Goal: Check status: Check status

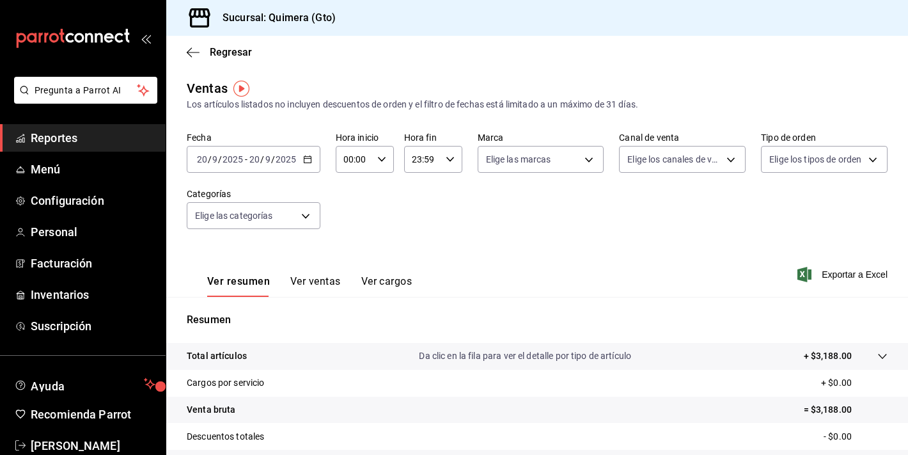
scroll to position [27, 0]
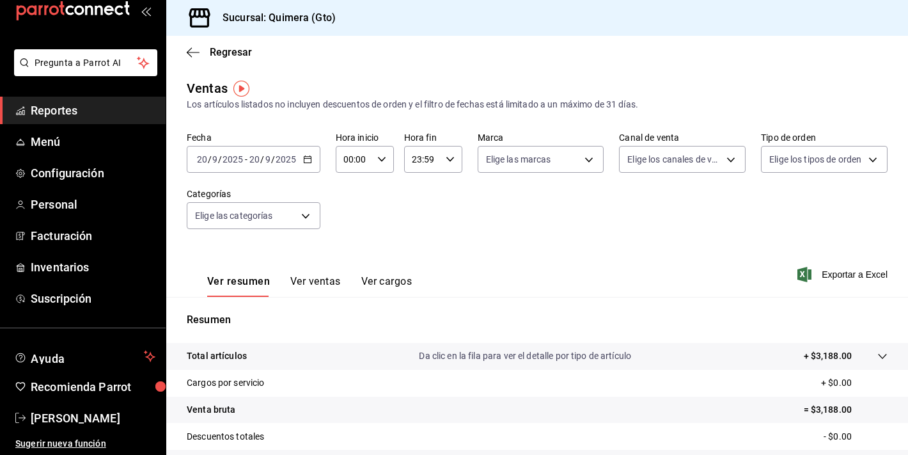
click at [67, 15] on icon "mailbox folders" at bounding box center [72, 10] width 115 height 19
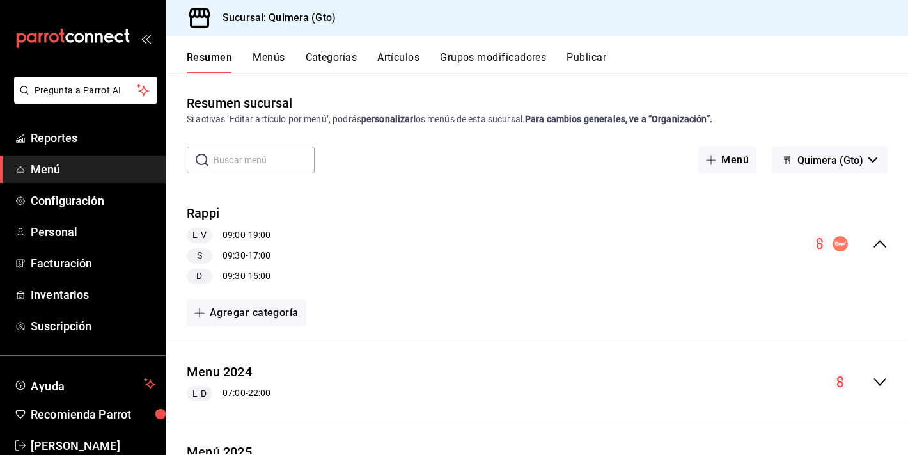
click at [262, 61] on button "Menús" at bounding box center [269, 62] width 32 height 22
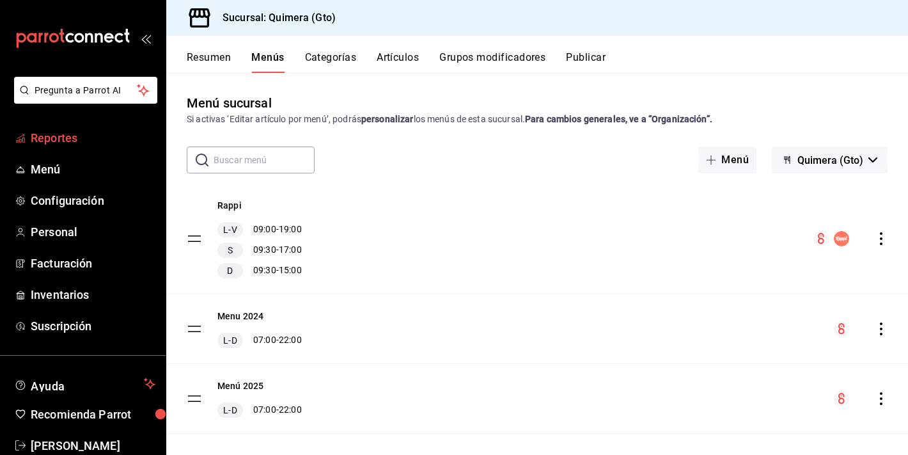
click at [58, 134] on span "Reportes" at bounding box center [93, 137] width 125 height 17
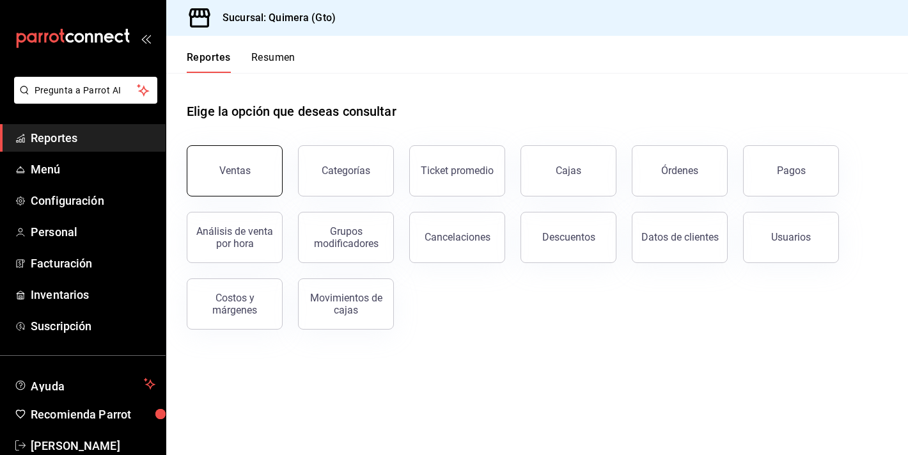
click at [250, 165] on button "Ventas" at bounding box center [235, 170] width 96 height 51
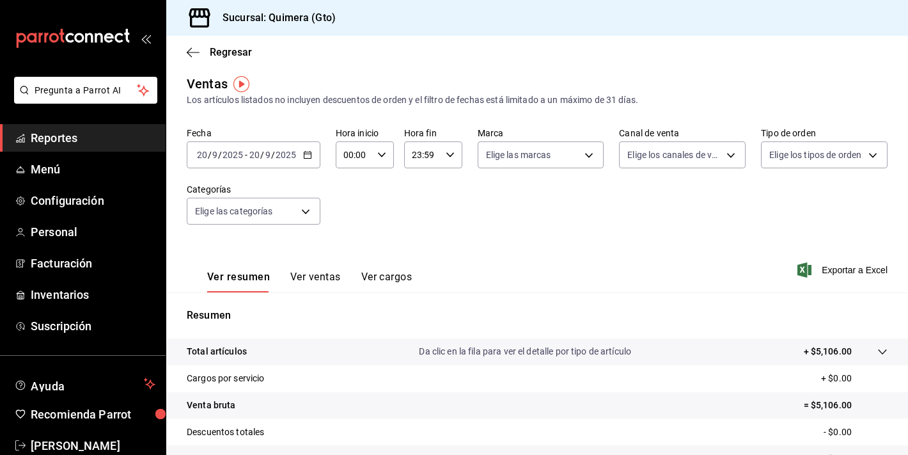
scroll to position [158, 0]
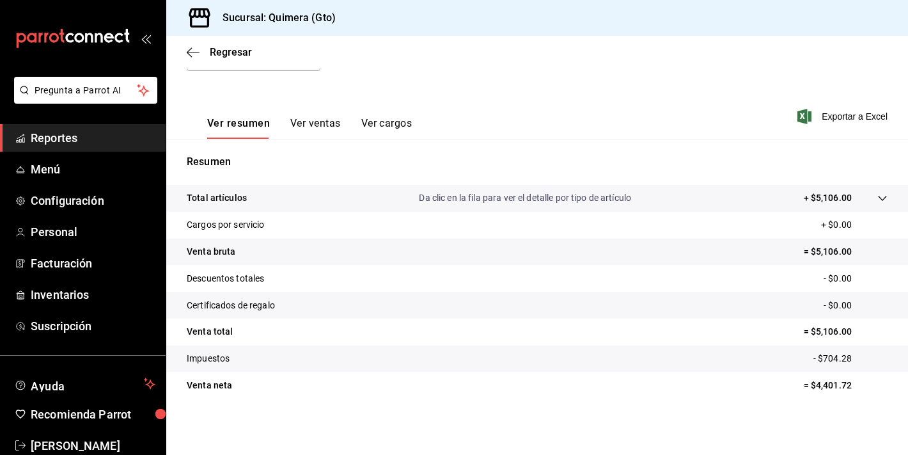
click at [320, 132] on button "Ver ventas" at bounding box center [315, 128] width 51 height 22
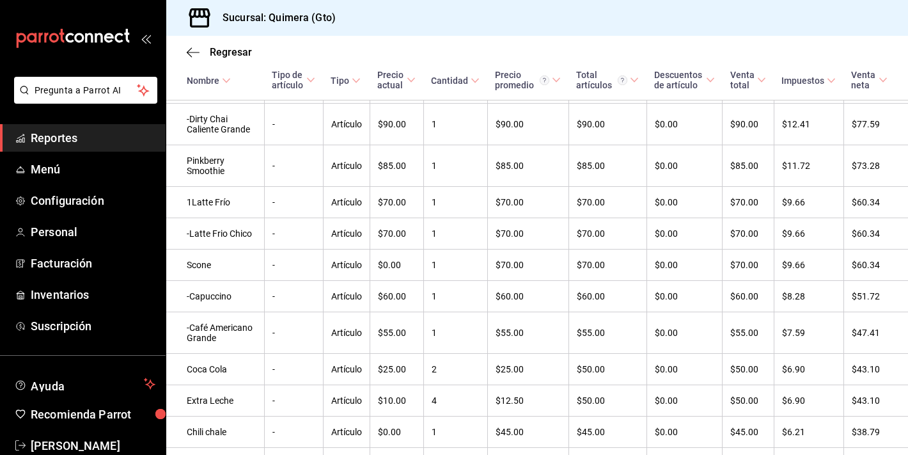
scroll to position [1235, 0]
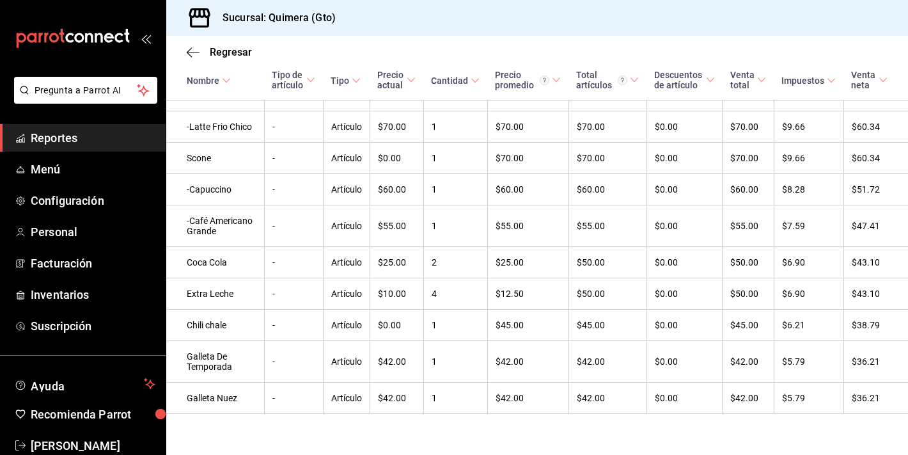
click at [86, 42] on icon "mailbox folders" at bounding box center [89, 38] width 8 height 10
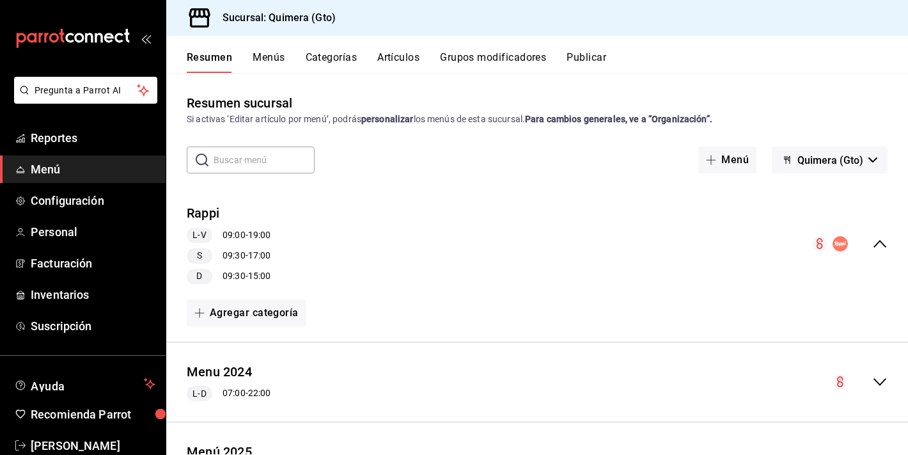
click at [65, 153] on ul "Reportes Menú Configuración Personal Facturación Inventarios Suscripción" at bounding box center [83, 231] width 166 height 215
click at [70, 132] on span "Reportes" at bounding box center [93, 137] width 125 height 17
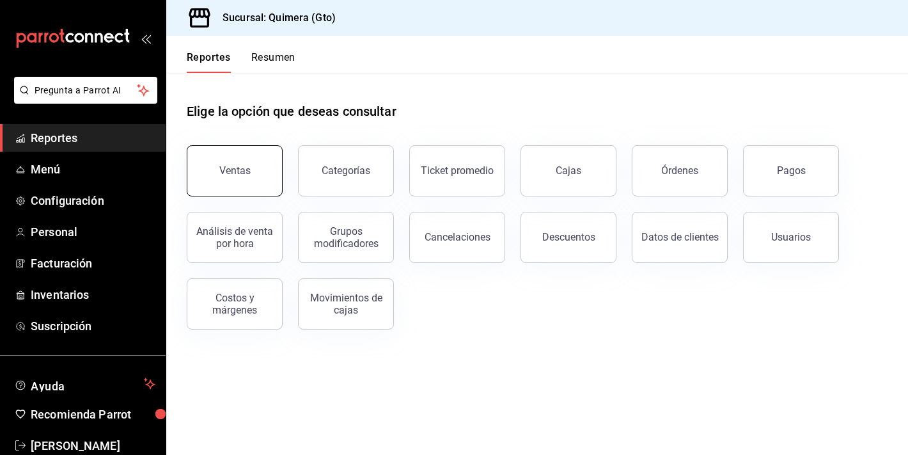
click at [268, 157] on button "Ventas" at bounding box center [235, 170] width 96 height 51
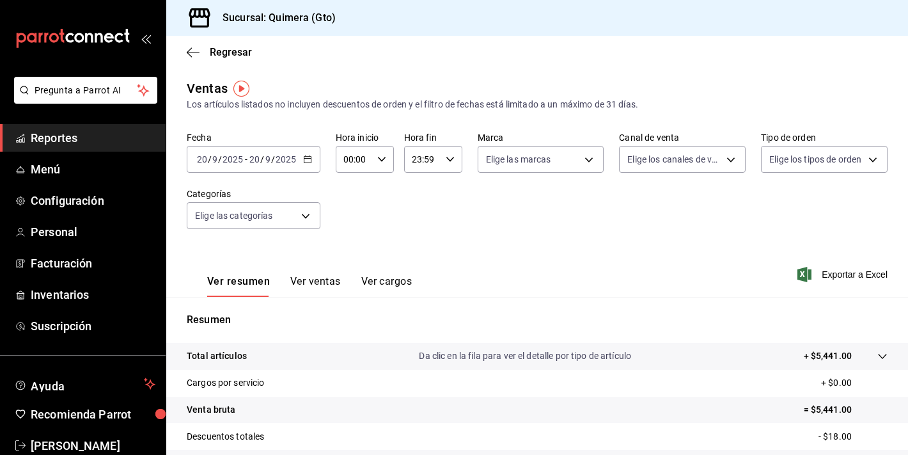
click at [104, 40] on icon "mailbox folders" at bounding box center [109, 38] width 10 height 10
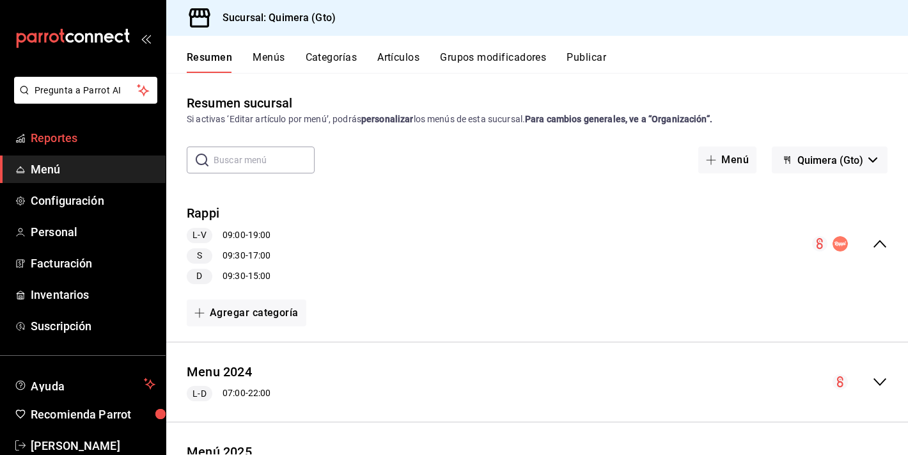
click at [49, 147] on link "Reportes" at bounding box center [83, 137] width 166 height 27
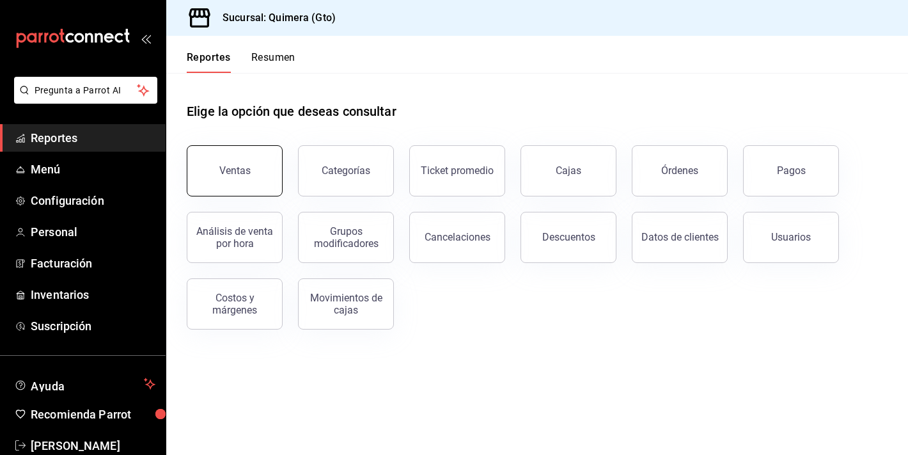
click at [235, 169] on div "Ventas" at bounding box center [234, 170] width 31 height 12
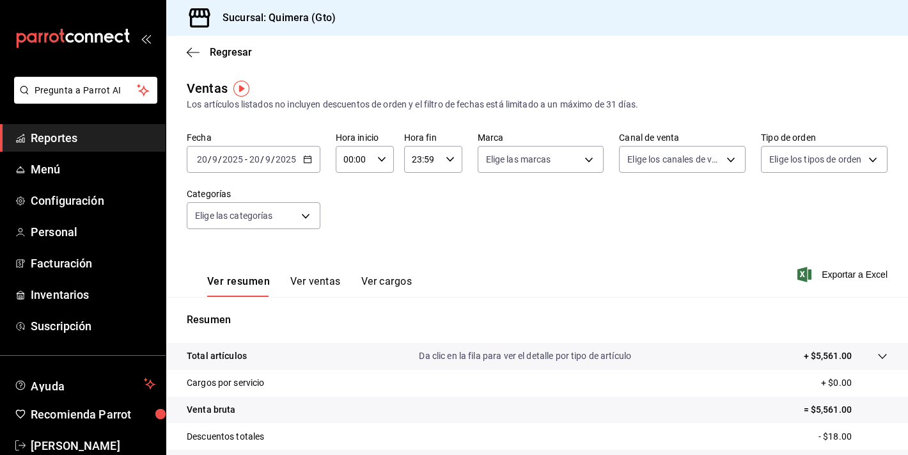
click at [295, 162] on input "2025" at bounding box center [286, 159] width 22 height 10
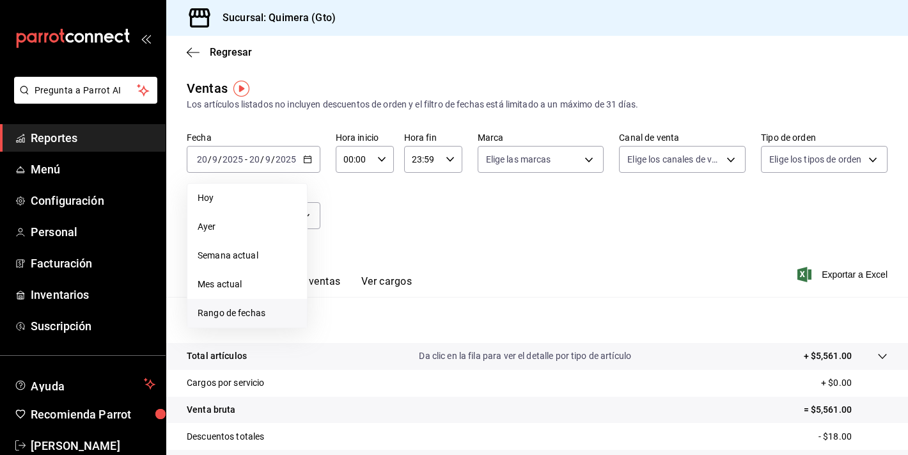
click at [276, 320] on li "Rango de fechas" at bounding box center [247, 313] width 120 height 29
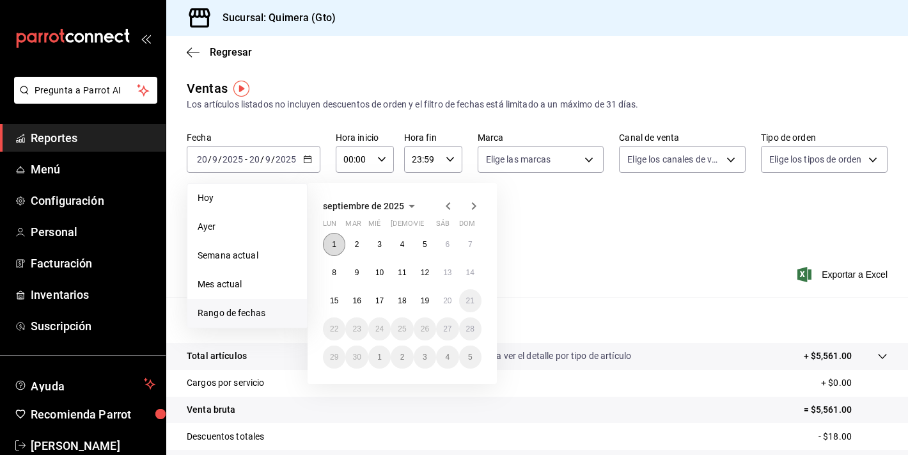
click at [341, 244] on button "1" at bounding box center [334, 244] width 22 height 23
click at [424, 304] on button "19" at bounding box center [425, 300] width 22 height 23
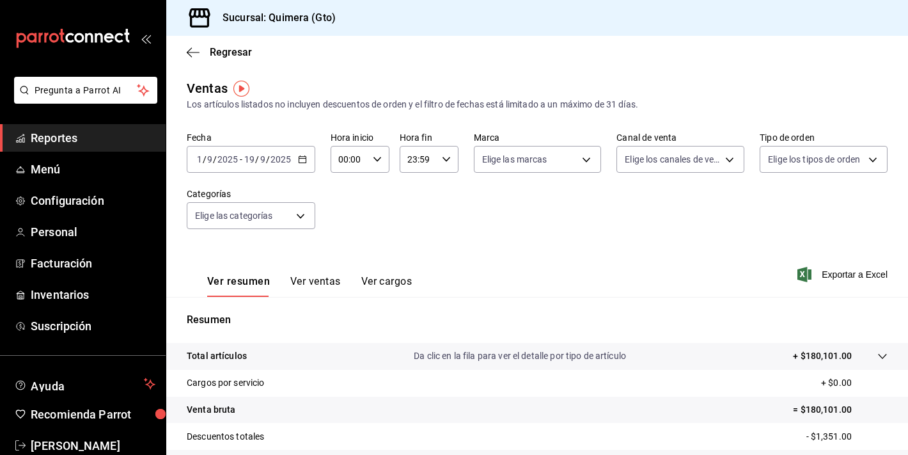
click at [82, 42] on icon "mailbox folders" at bounding box center [72, 38] width 115 height 19
